Goal: Entertainment & Leisure: Consume media (video, audio)

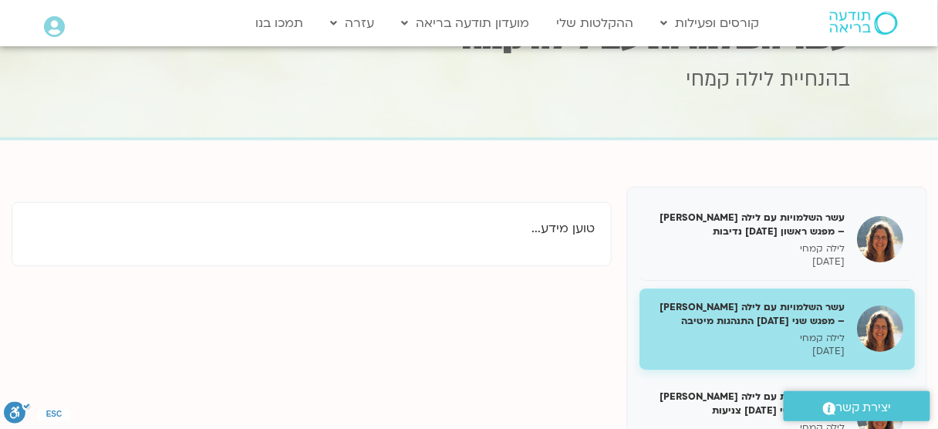
scroll to position [123, 0]
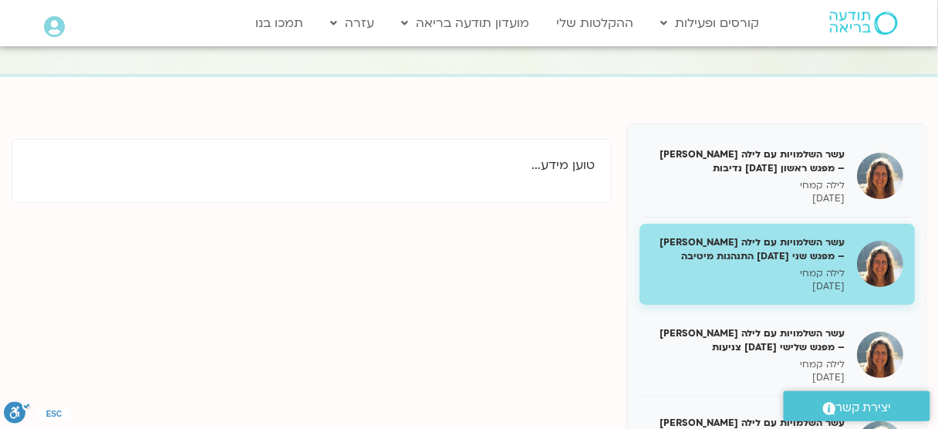
click at [719, 243] on h5 "עשר השלמויות עם לילה [PERSON_NAME] – מפגש שני [DATE] התנהגות מיטיבה" at bounding box center [748, 249] width 194 height 28
click at [751, 258] on h5 "עשר השלמויות עם לילה [PERSON_NAME] – מפגש שני [DATE] התנהגות מיטיבה" at bounding box center [748, 249] width 194 height 28
click at [831, 241] on h5 "עשר השלמויות עם לילה [PERSON_NAME] – מפגש שני [DATE] התנהגות מיטיבה" at bounding box center [748, 249] width 194 height 28
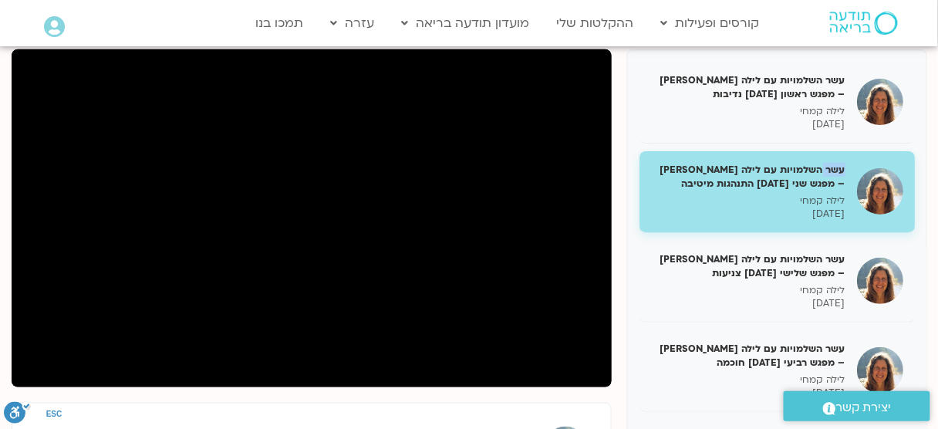
scroll to position [247, 0]
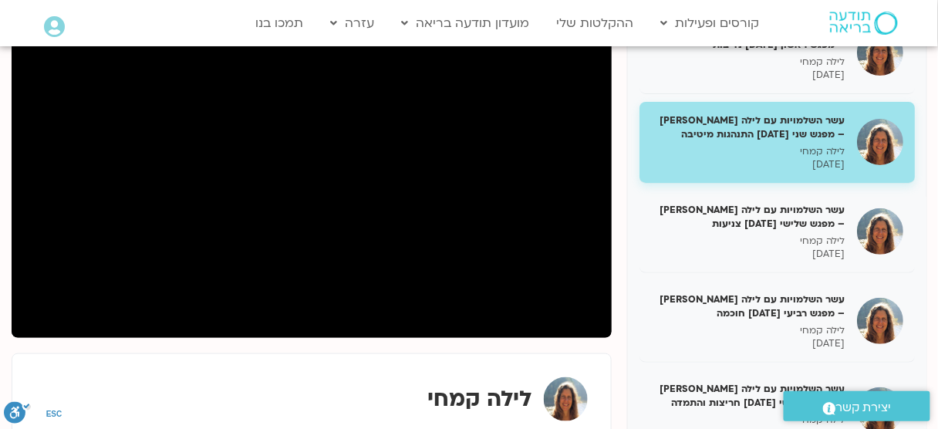
click at [243, 371] on div "לילה [PERSON_NAME] מדיטציית מיינדפולנס, ויפאסנה ודהרמה מזה שני עשורים בארץ ובחו…" at bounding box center [312, 430] width 568 height 123
click at [369, 380] on div "לילה קמחי" at bounding box center [311, 399] width 552 height 44
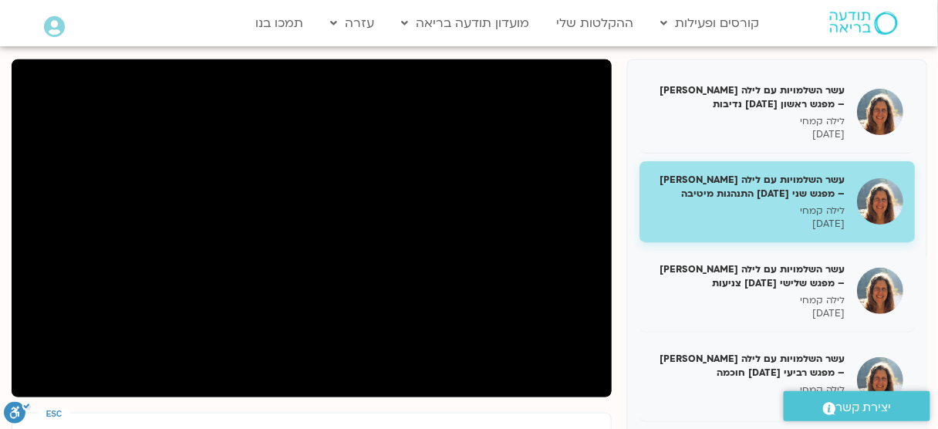
scroll to position [185, 0]
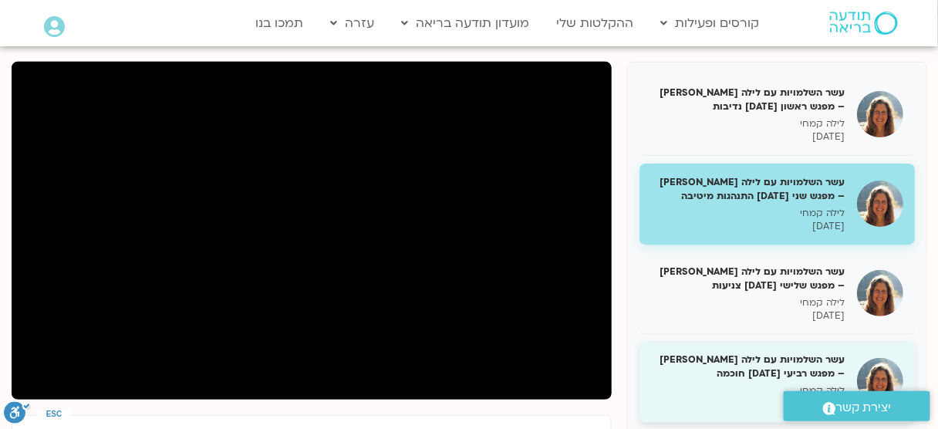
click at [662, 390] on p "לילה קמחי" at bounding box center [748, 390] width 194 height 13
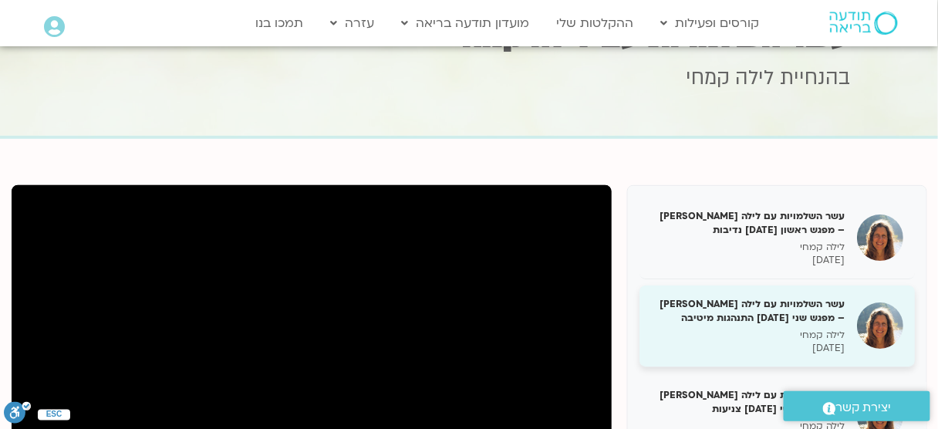
click at [756, 308] on h5 "עשר השלמויות עם לילה [PERSON_NAME] – מפגש שני [DATE] התנהגות מיטיבה" at bounding box center [748, 311] width 194 height 28
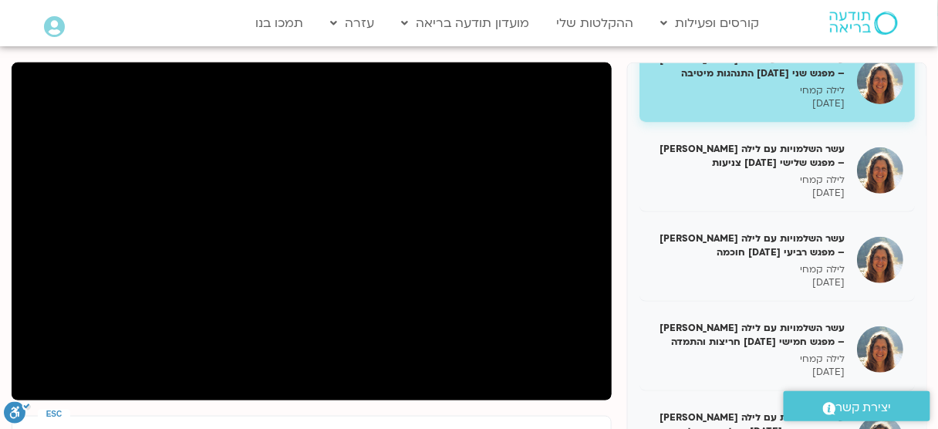
scroll to position [185, 0]
